Goal: Transaction & Acquisition: Purchase product/service

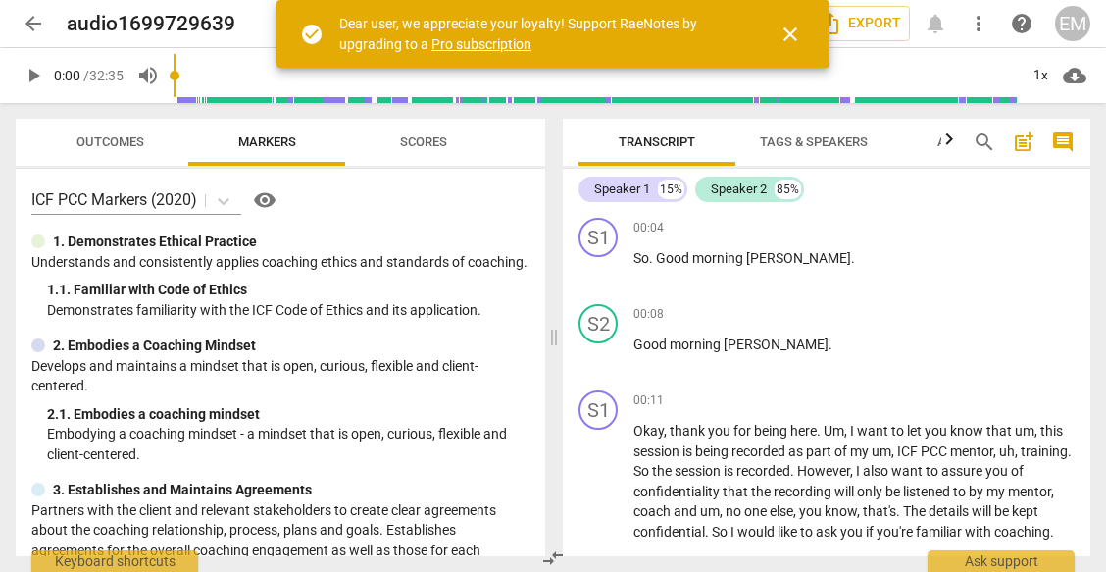
click at [790, 29] on span "close" at bounding box center [791, 35] width 24 height 24
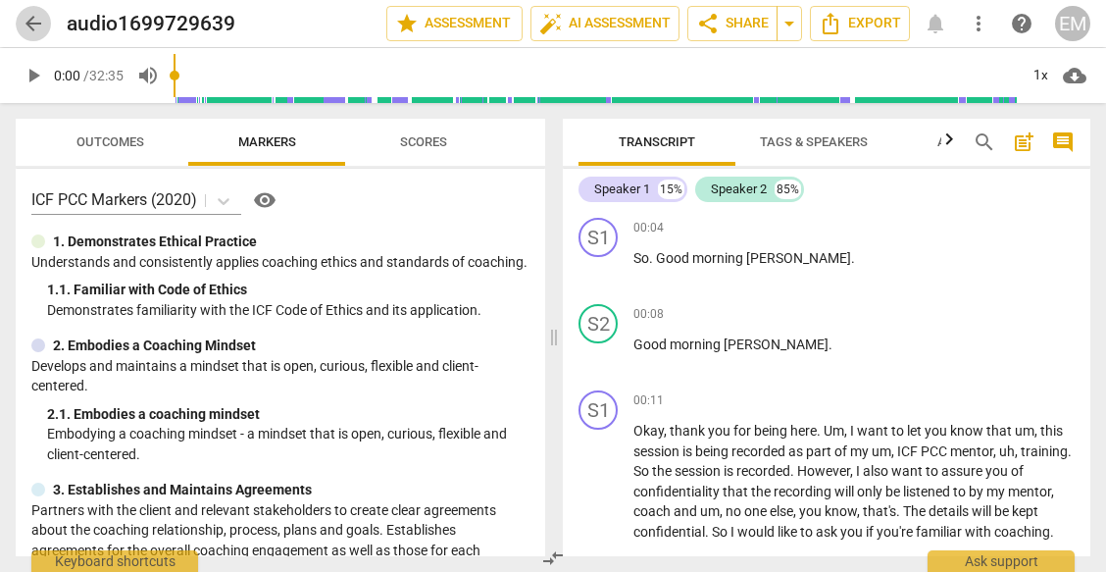
click at [33, 18] on span "arrow_back" at bounding box center [34, 24] width 24 height 24
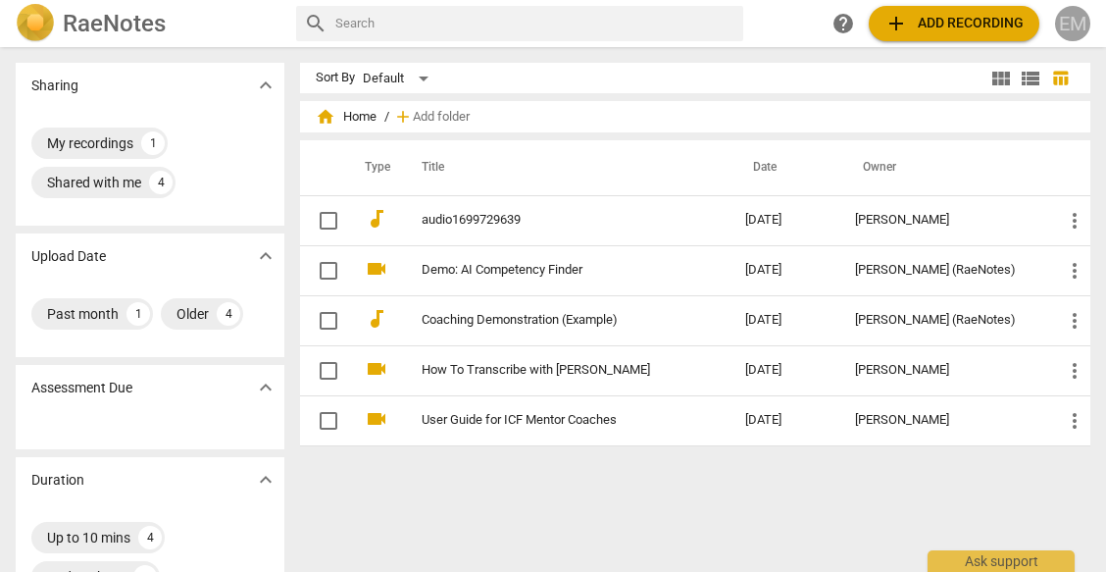
click at [1061, 14] on div "EM" at bounding box center [1072, 23] width 35 height 35
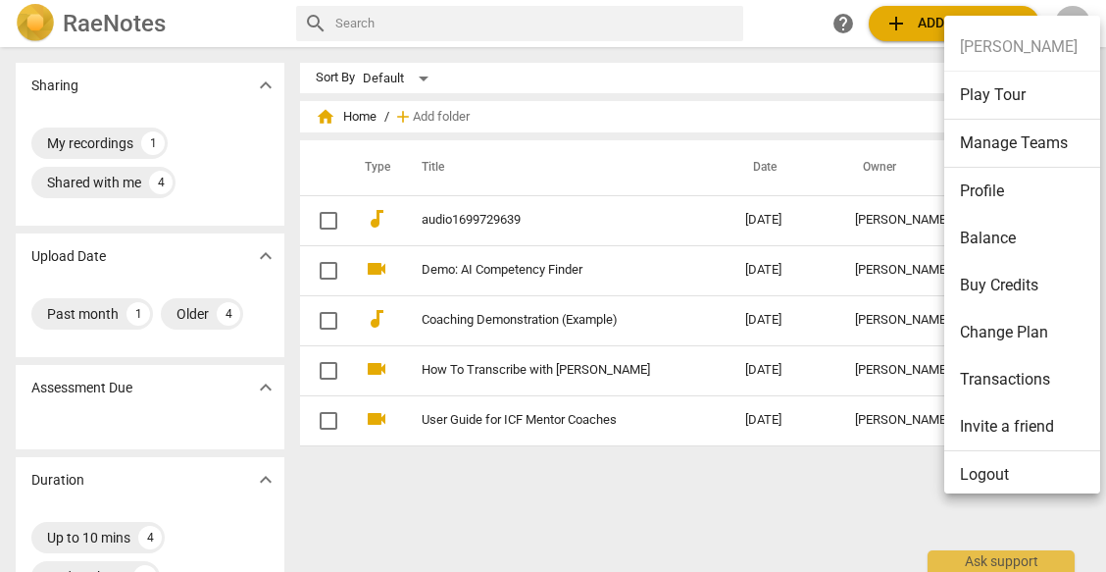
click at [975, 236] on li "Balance" at bounding box center [1026, 238] width 163 height 47
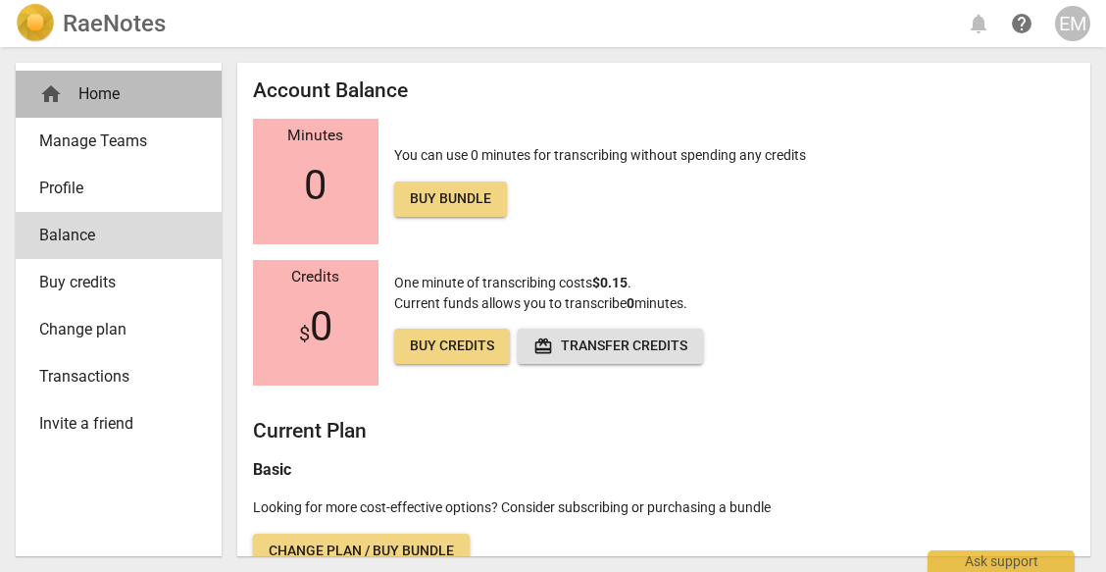
click at [107, 86] on div "home Home" at bounding box center [110, 94] width 143 height 24
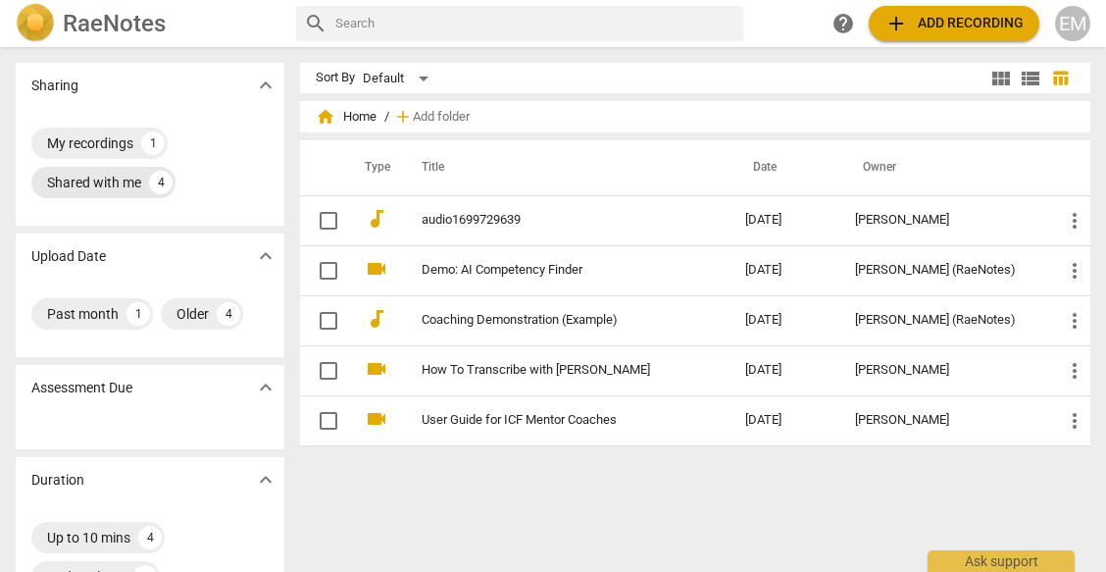
click at [108, 180] on div "Shared with me" at bounding box center [94, 183] width 94 height 20
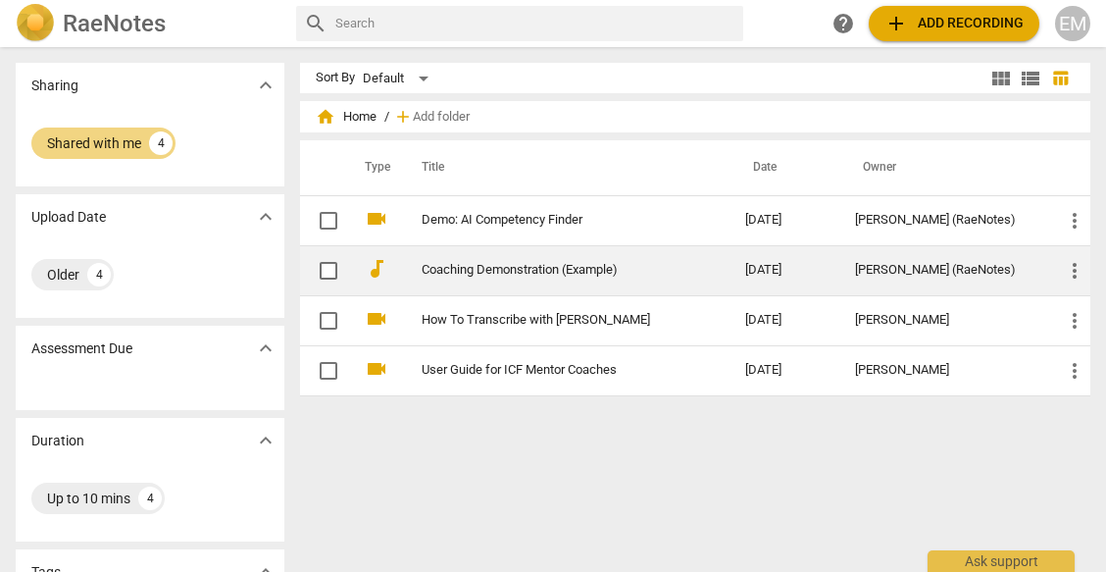
click at [513, 272] on link "Coaching Demonstration (Example)" at bounding box center [548, 270] width 253 height 15
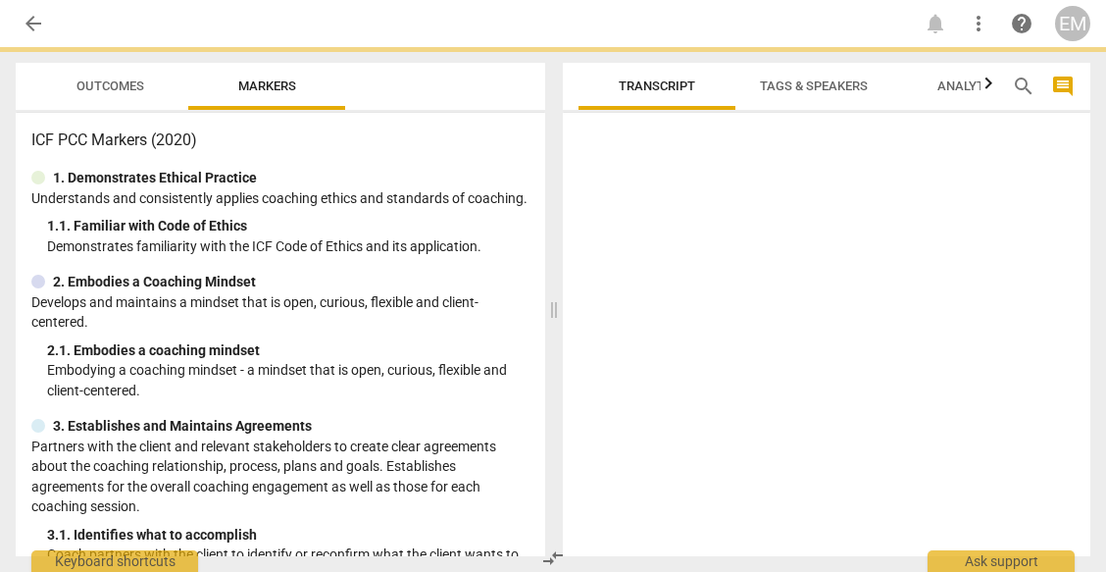
click at [513, 257] on p "Demonstrates familiarity with the ICF Code of Ethics and its application." at bounding box center [288, 246] width 483 height 21
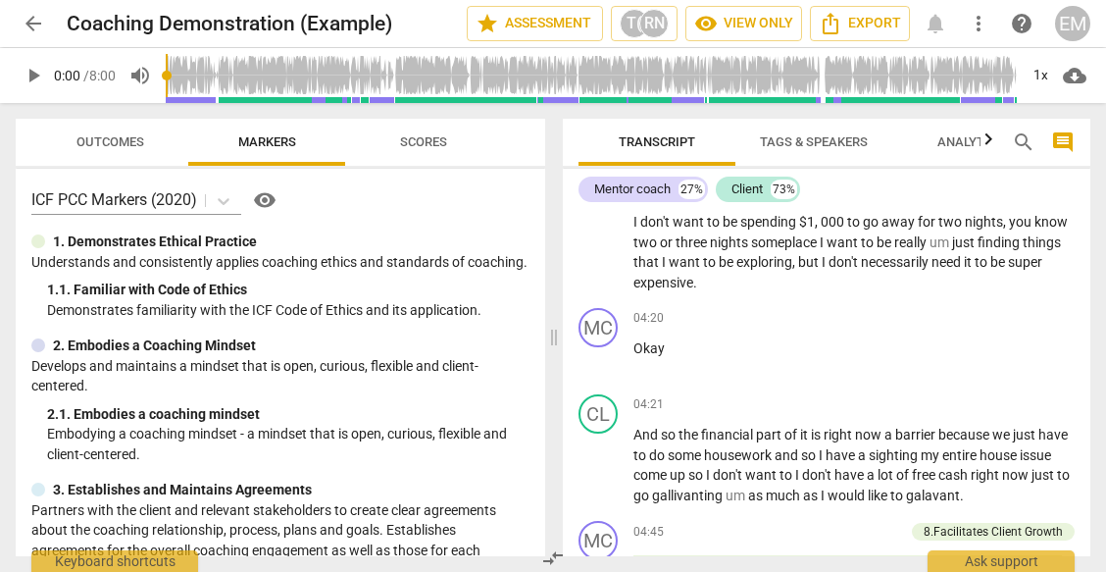
scroll to position [2060, 0]
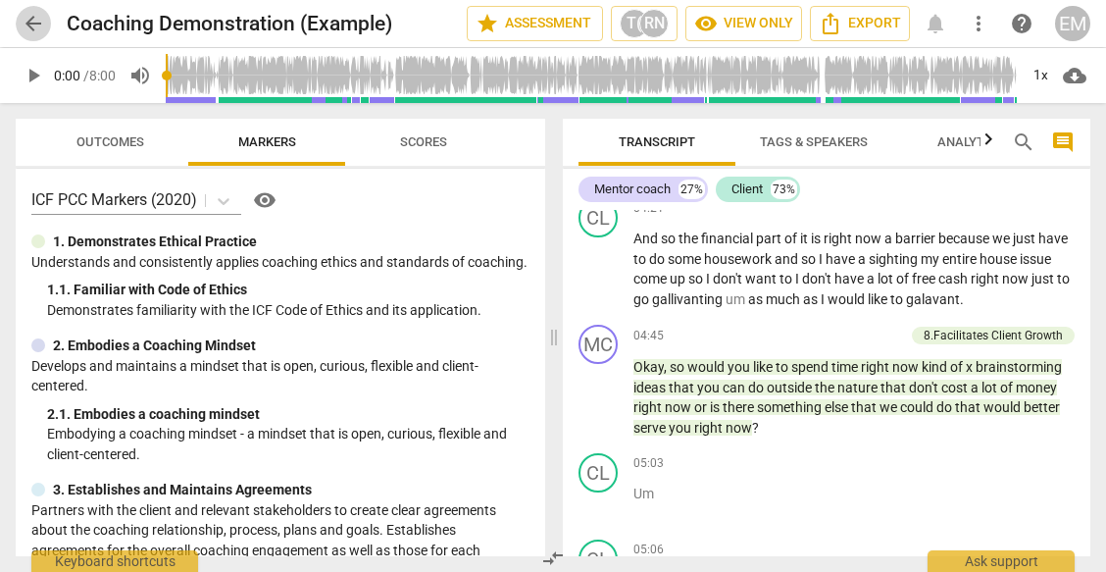
click at [31, 16] on span "arrow_back" at bounding box center [34, 24] width 24 height 24
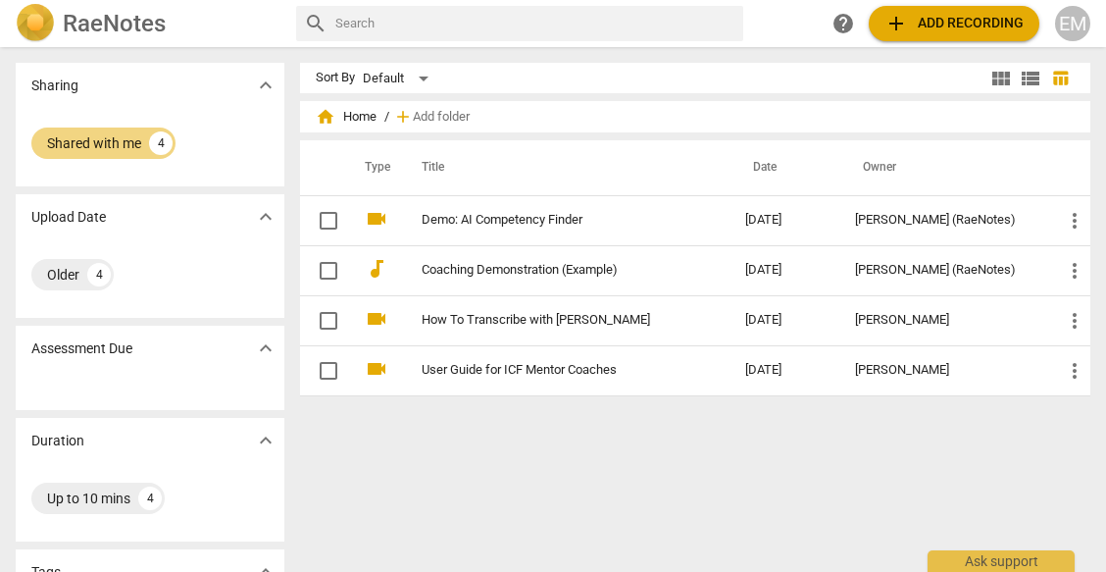
click at [895, 20] on span "add" at bounding box center [897, 24] width 24 height 24
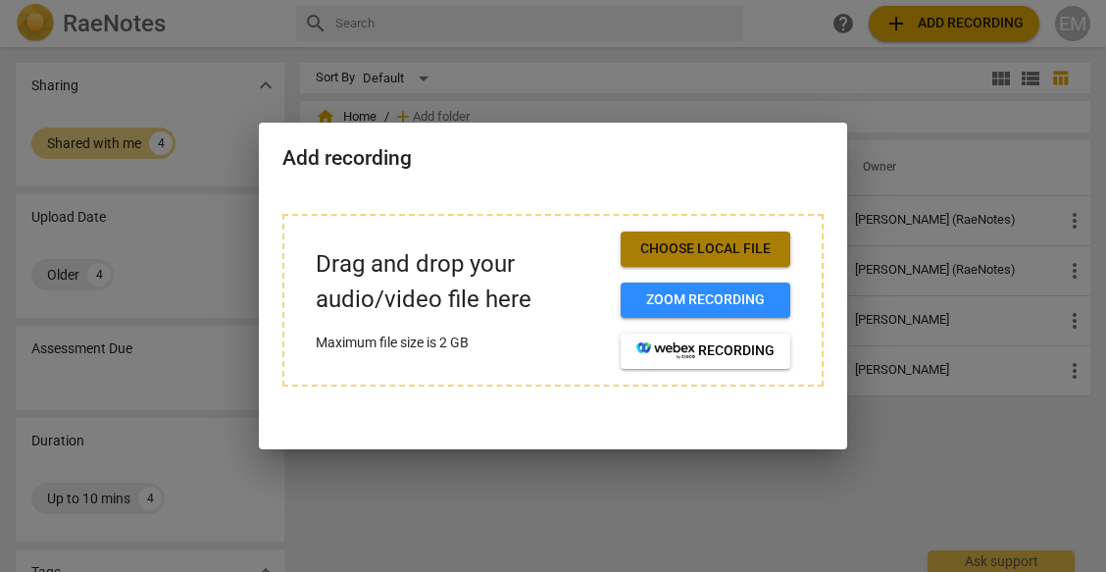
click at [672, 246] on span "Choose local file" at bounding box center [706, 249] width 138 height 20
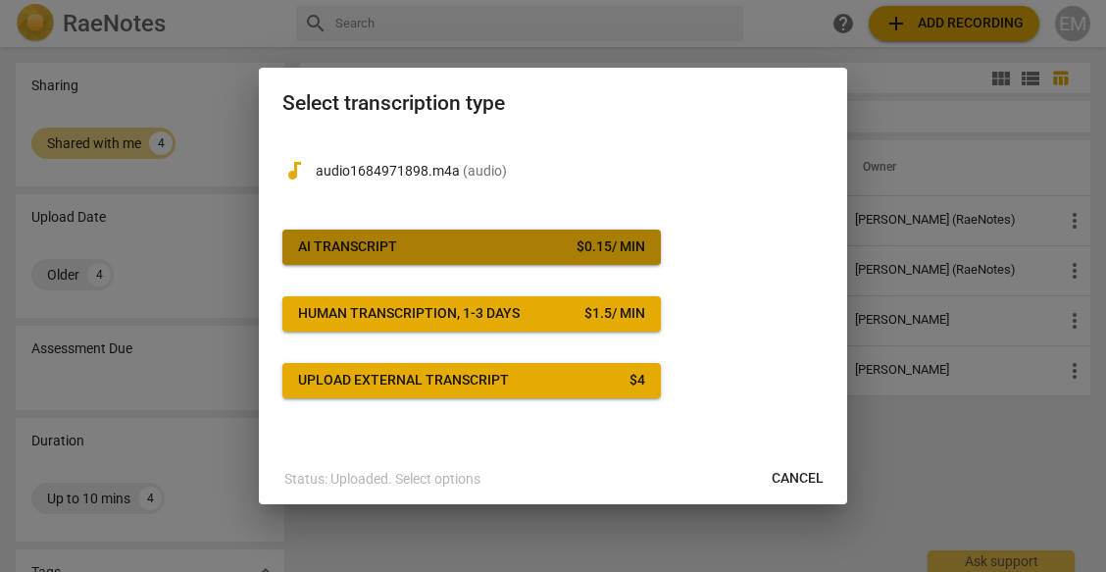
click at [473, 247] on span "AI Transcript $ 0.15 / min" at bounding box center [471, 247] width 347 height 20
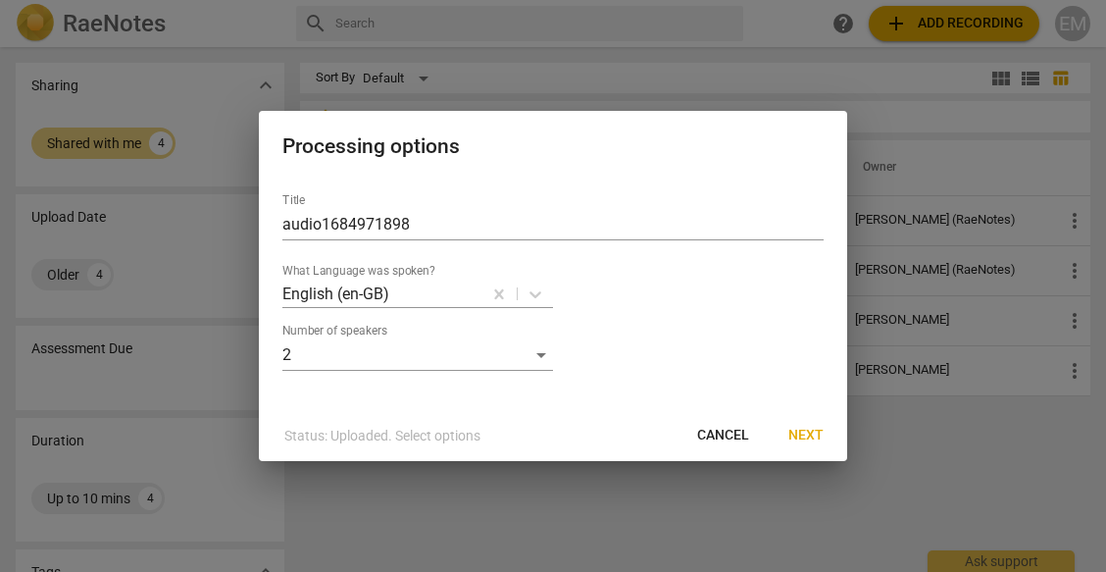
click at [807, 430] on span "Next" at bounding box center [806, 436] width 35 height 20
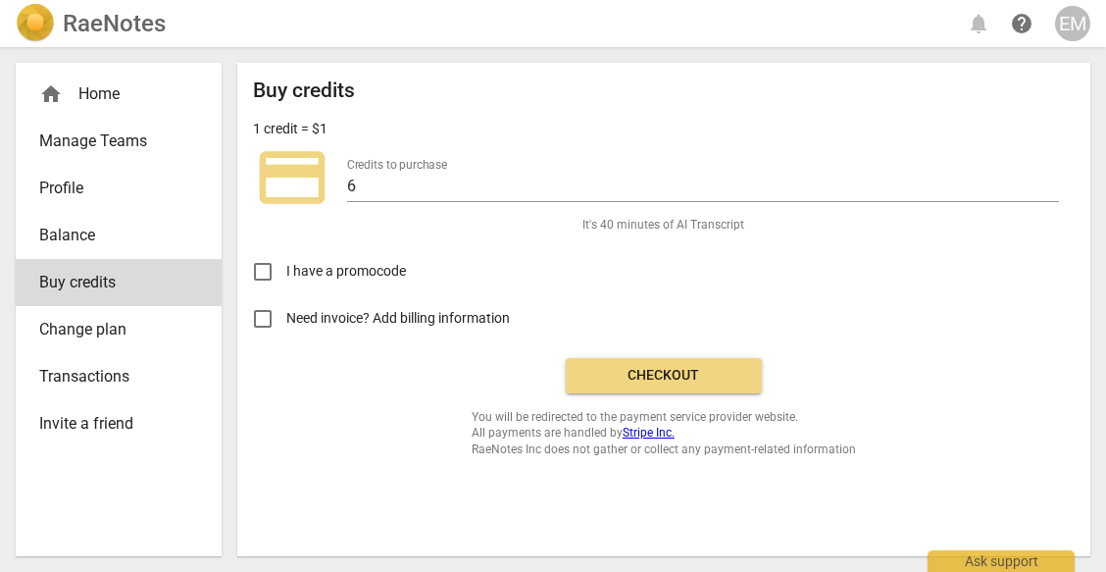
click at [347, 319] on span "Need invoice? Add billing information" at bounding box center [399, 318] width 227 height 21
click at [286, 319] on input "Need invoice? Add billing information" at bounding box center [262, 318] width 47 height 47
checkbox input "true"
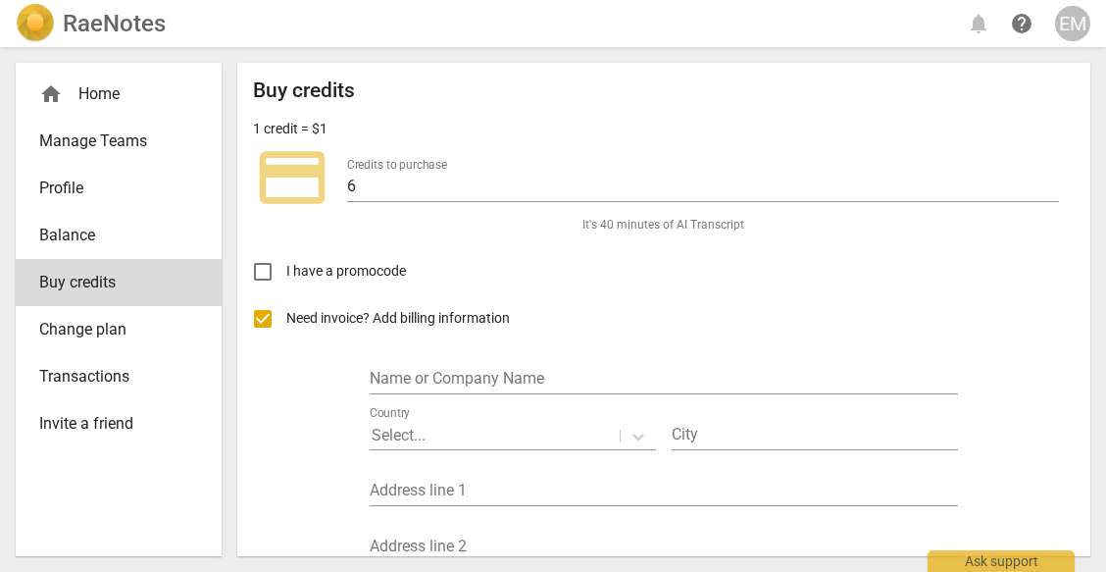
scroll to position [196, 0]
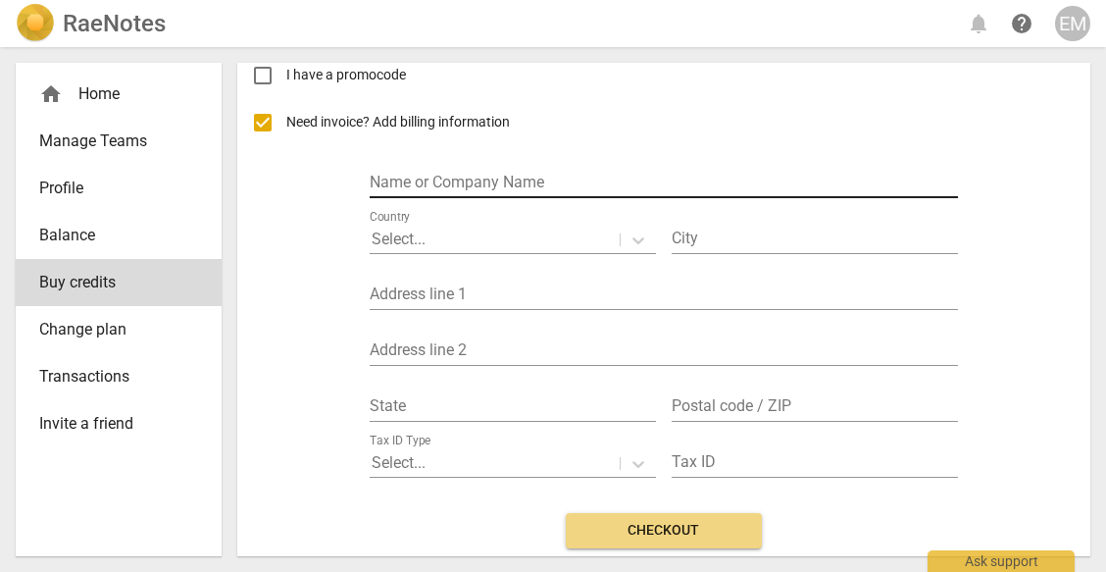
click at [550, 183] on input "text" at bounding box center [664, 184] width 589 height 28
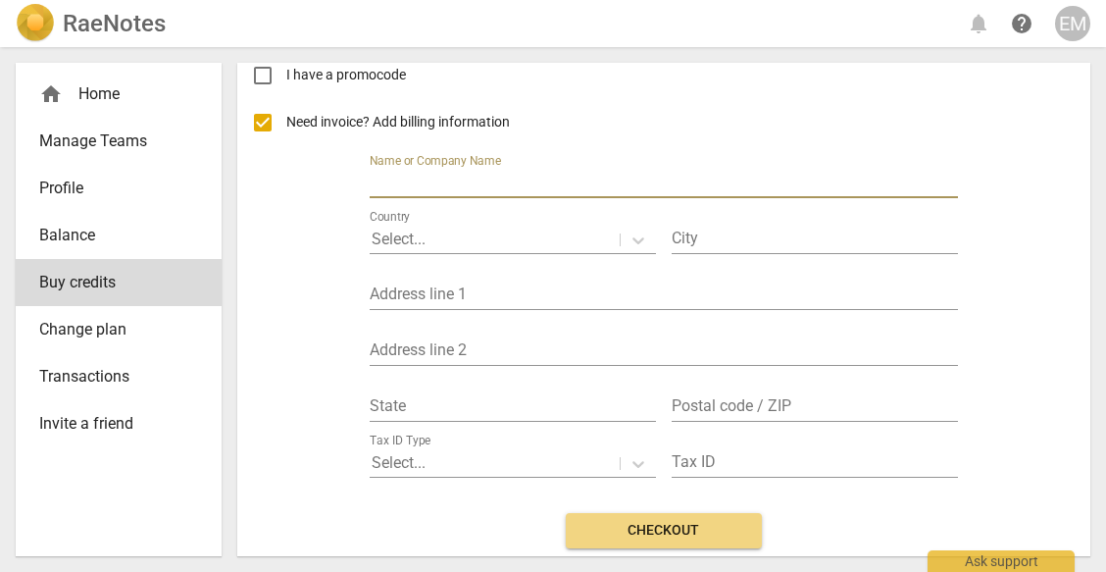
type input "[PERSON_NAME]"
type input "[GEOGRAPHIC_DATA]"
type input "[GEOGRAPHIC_DATA], 24-[GEOGRAPHIC_DATA]"
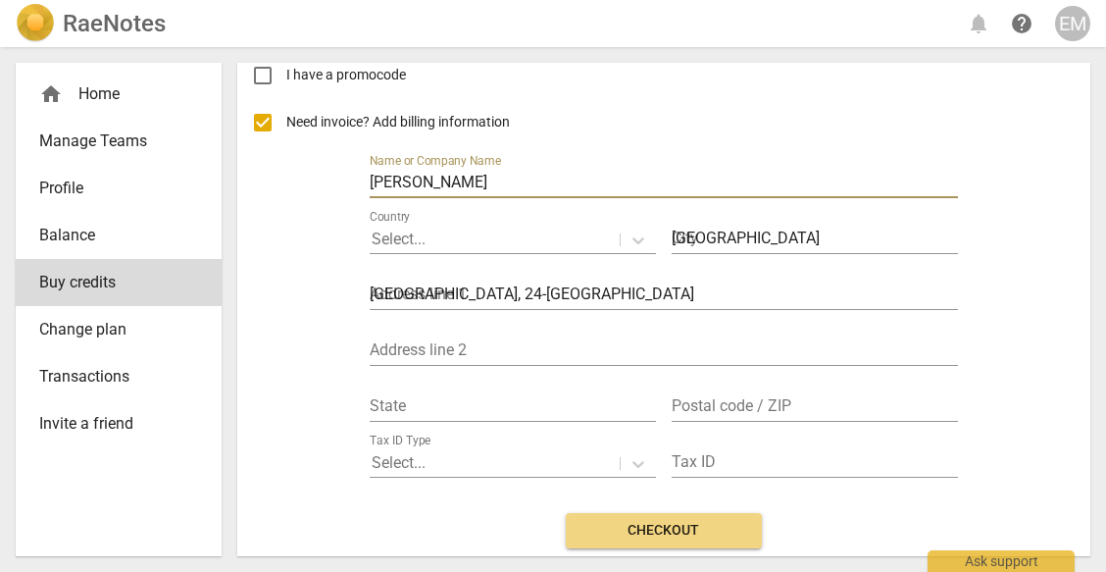
type input "[GEOGRAPHIC_DATA]"
type input "11101"
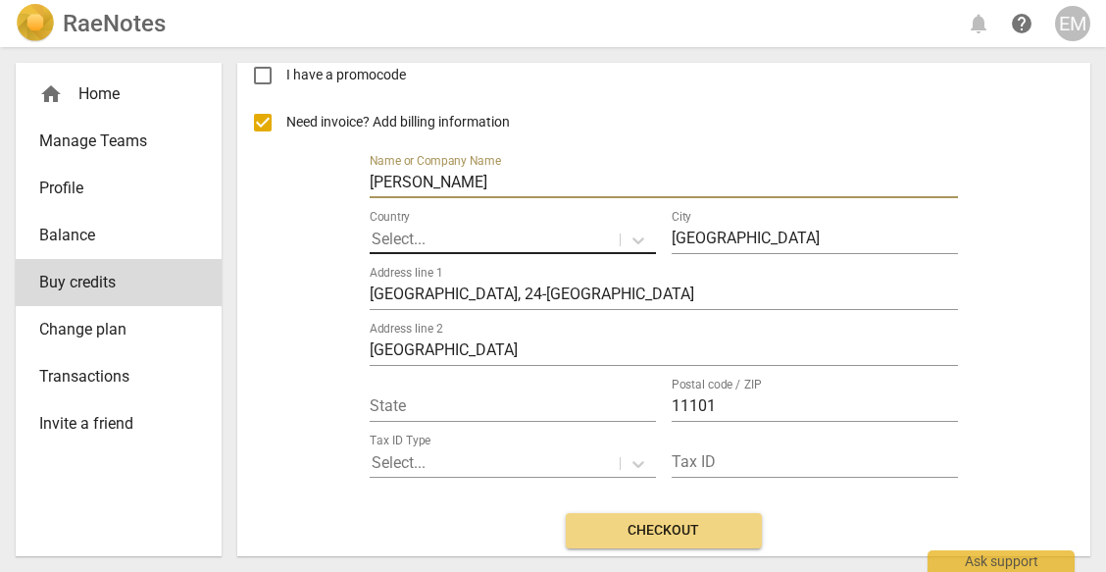
click at [551, 237] on div at bounding box center [495, 240] width 246 height 23
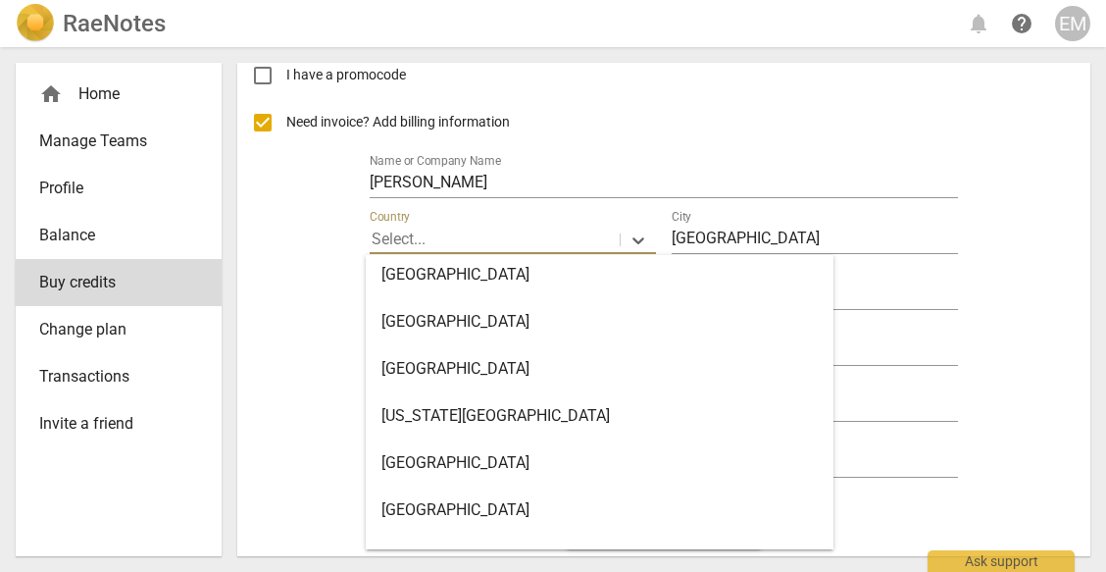
scroll to position [10986, 0]
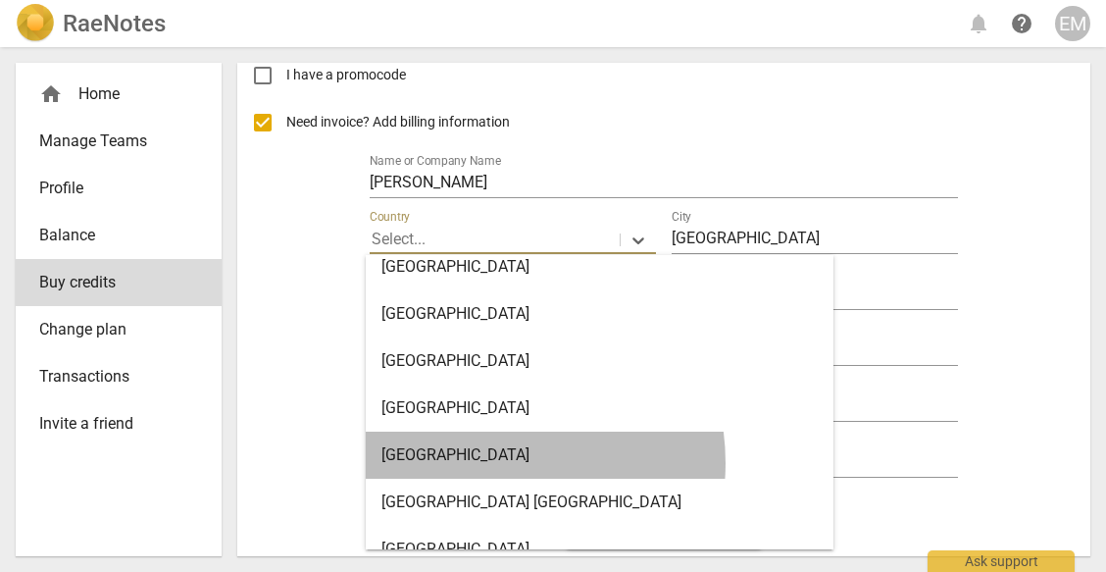
click at [482, 463] on div "[GEOGRAPHIC_DATA]" at bounding box center [600, 455] width 468 height 47
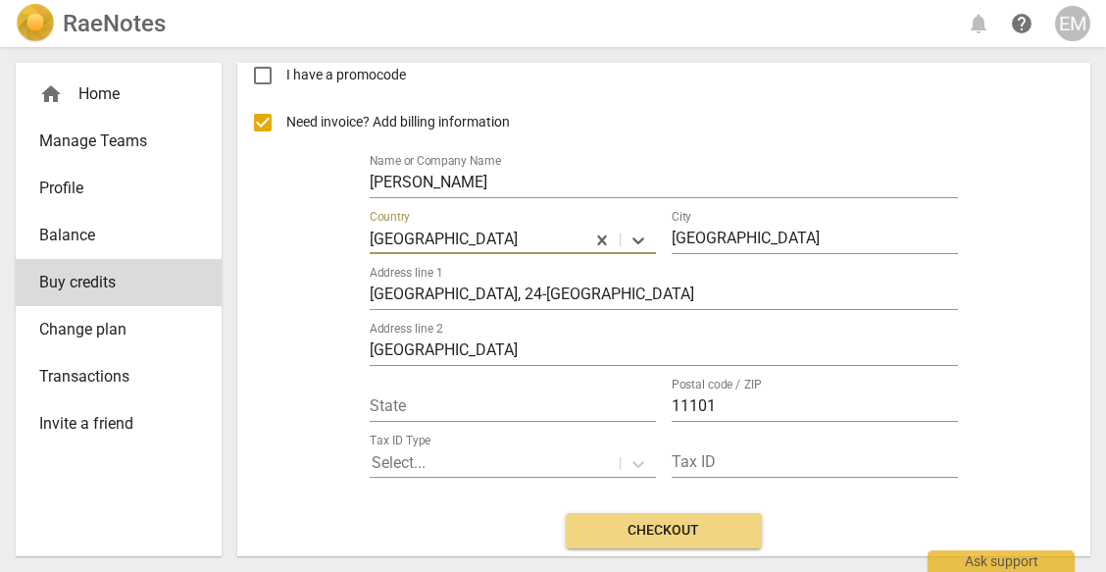
scroll to position [268, 0]
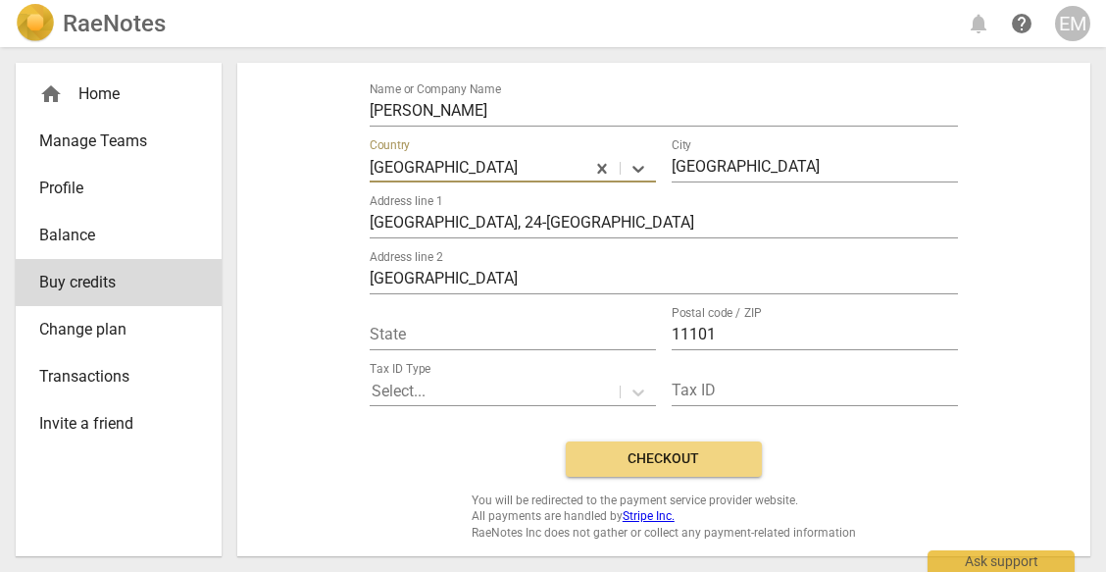
click at [660, 458] on span "Checkout" at bounding box center [664, 459] width 165 height 20
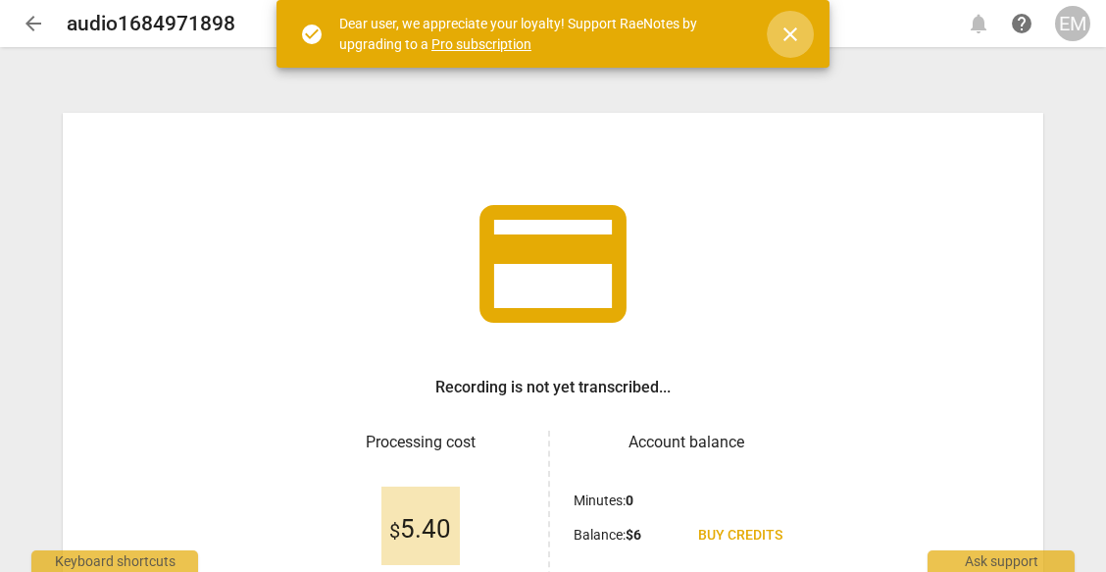
click at [786, 26] on span "close" at bounding box center [791, 35] width 24 height 24
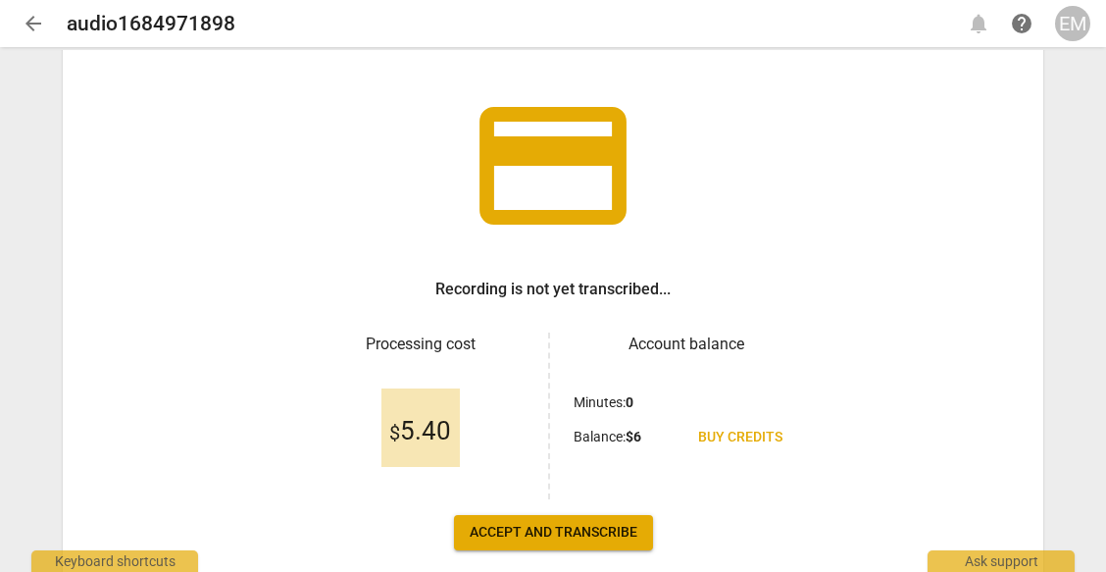
scroll to position [196, 0]
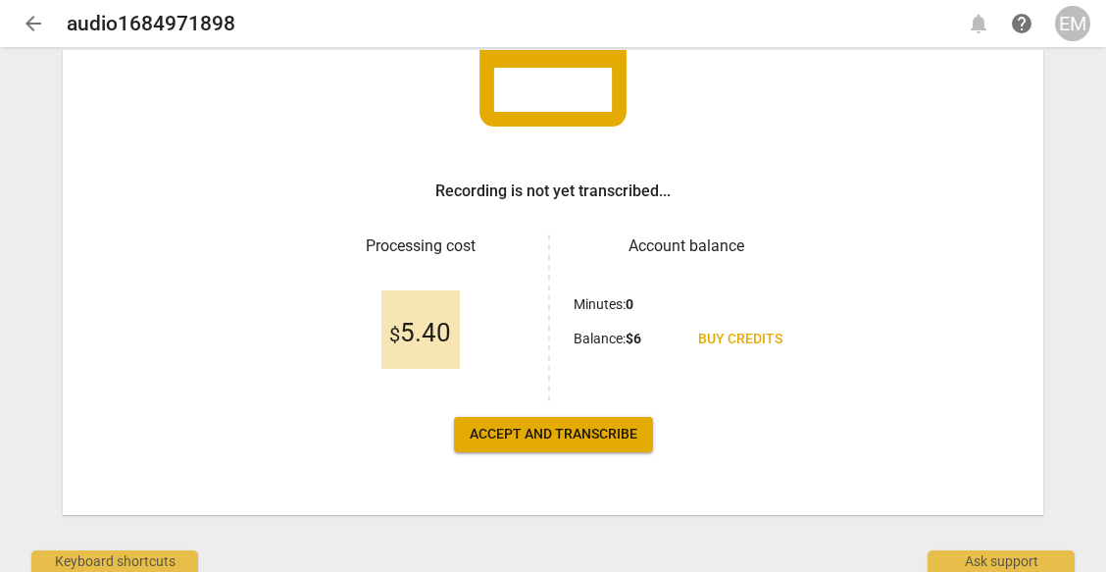
click at [579, 430] on span "Accept and transcribe" at bounding box center [554, 435] width 168 height 20
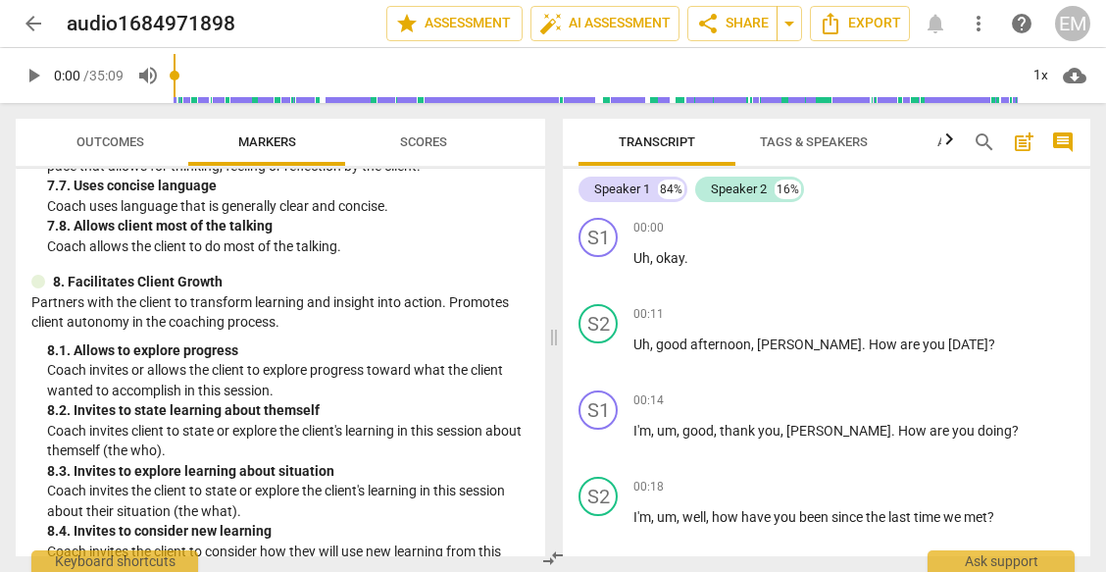
scroll to position [2550, 0]
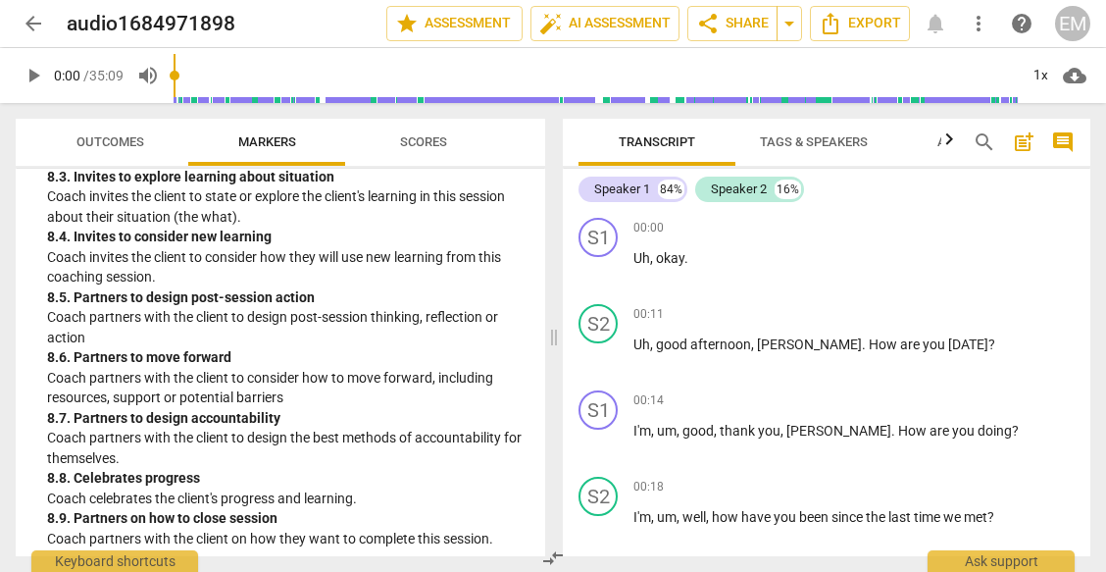
click at [643, 136] on span "Transcript" at bounding box center [657, 141] width 77 height 15
click at [870, 15] on span "Export" at bounding box center [860, 24] width 82 height 24
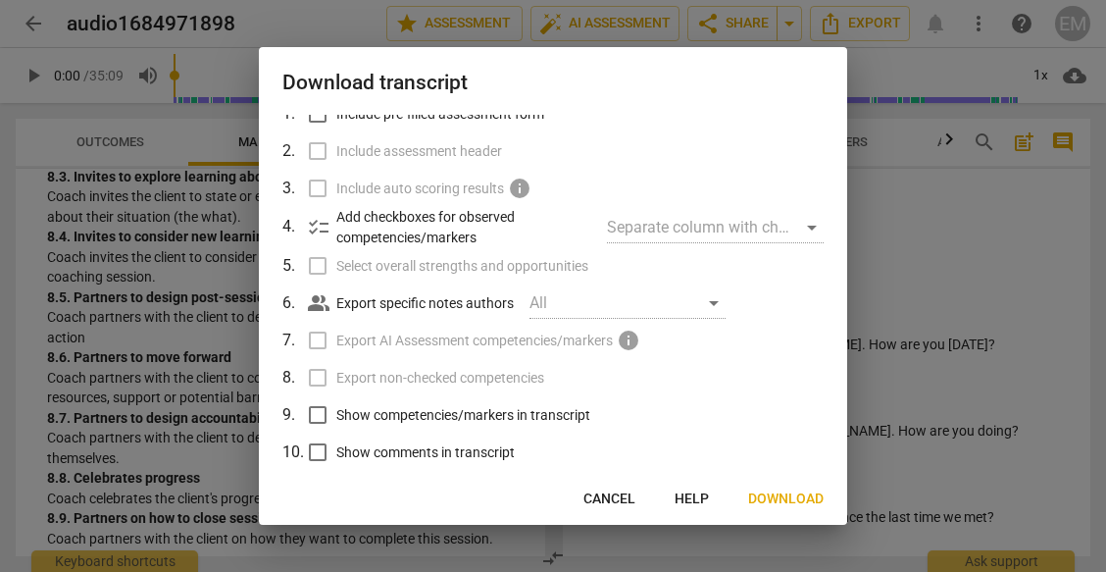
scroll to position [172, 0]
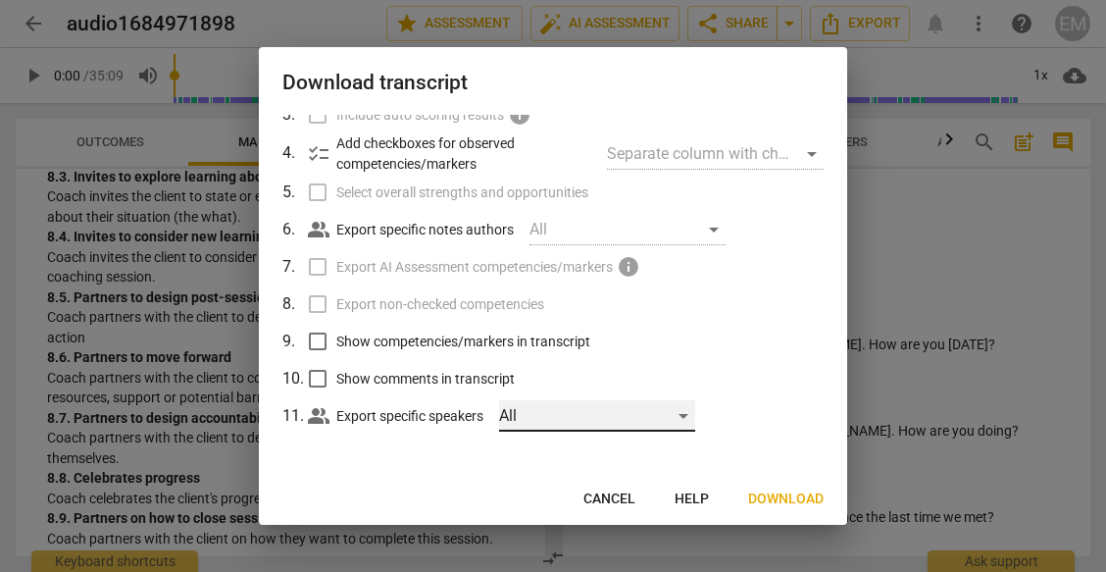
click at [589, 416] on div "All" at bounding box center [597, 415] width 196 height 31
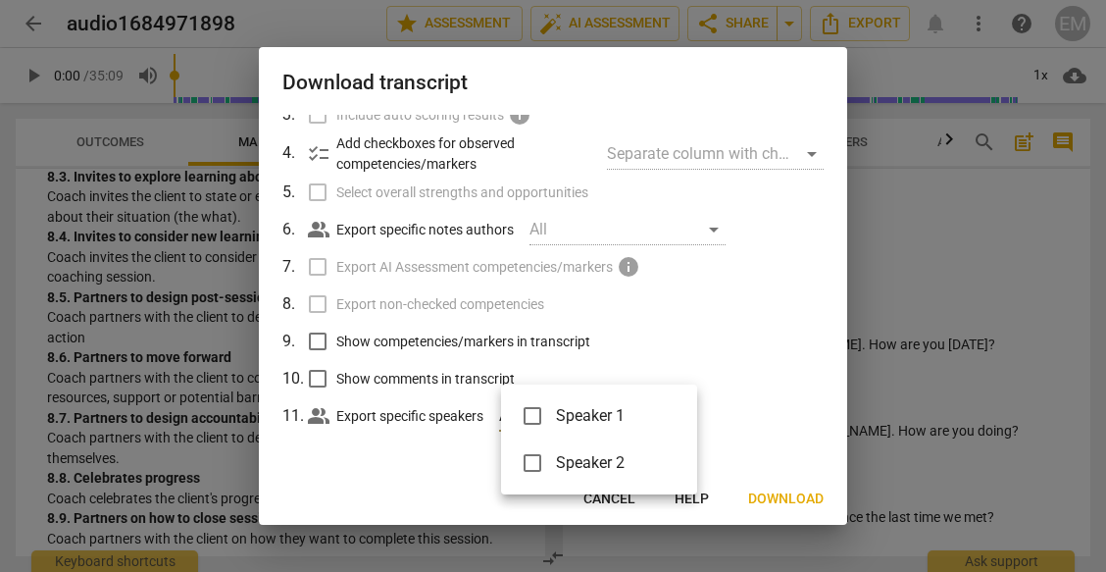
click at [790, 403] on div at bounding box center [553, 286] width 1106 height 572
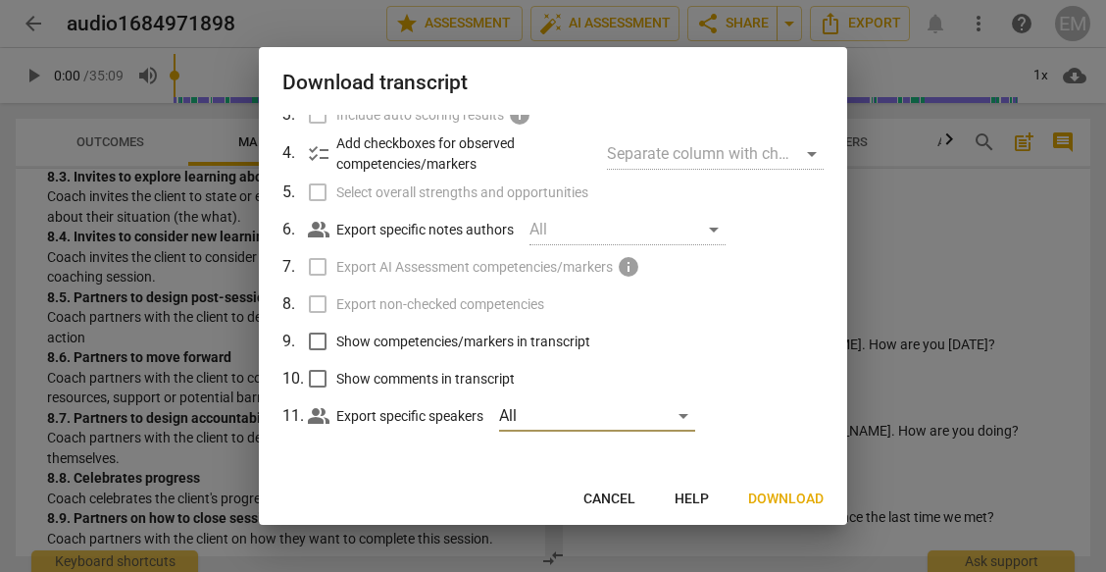
click at [807, 492] on span "Download" at bounding box center [786, 499] width 76 height 20
